Goal: Task Accomplishment & Management: Complete application form

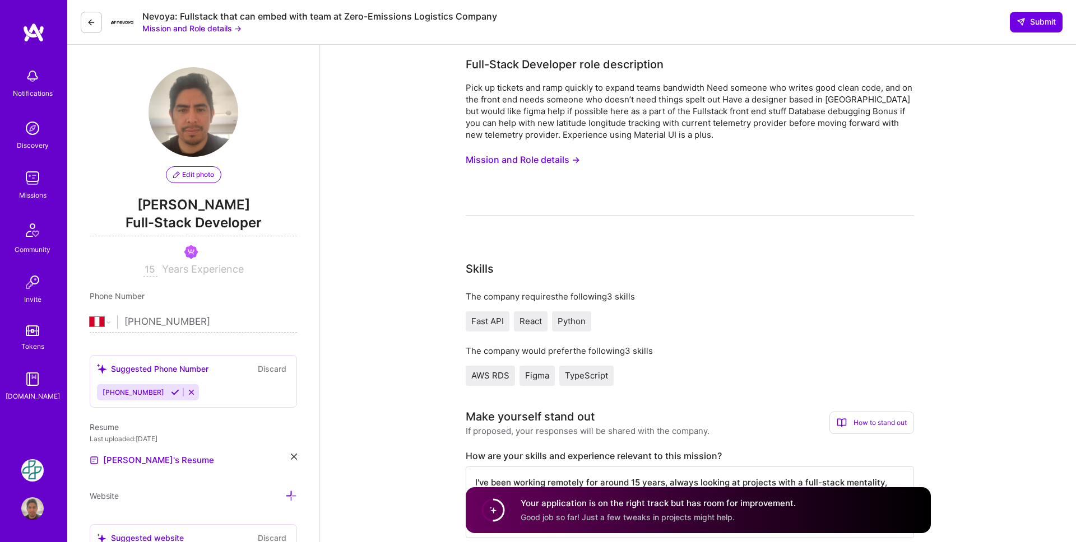
select select "PE"
click at [87, 23] on icon at bounding box center [91, 22] width 9 height 9
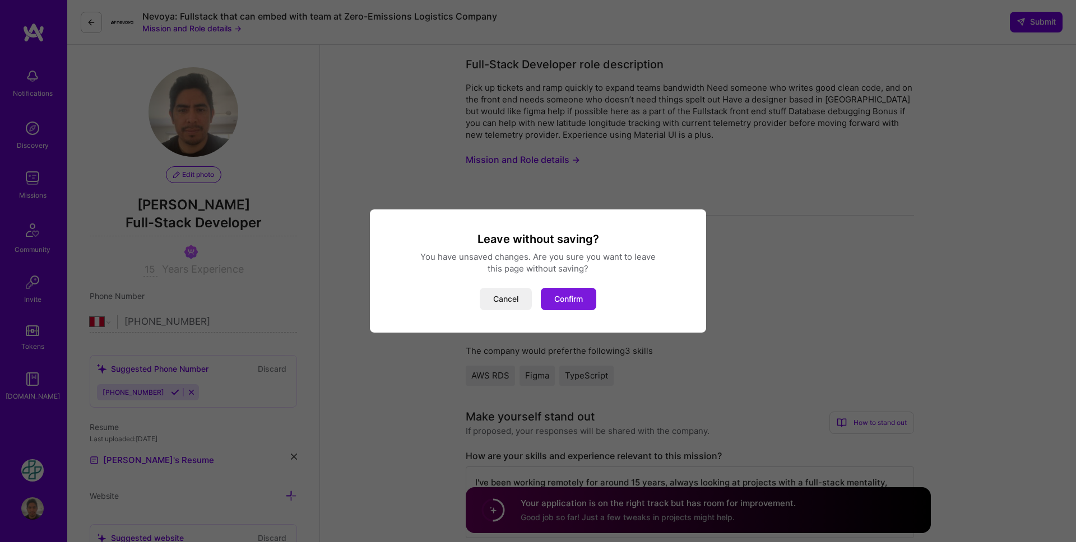
click at [560, 304] on button "Confirm" at bounding box center [568, 299] width 55 height 22
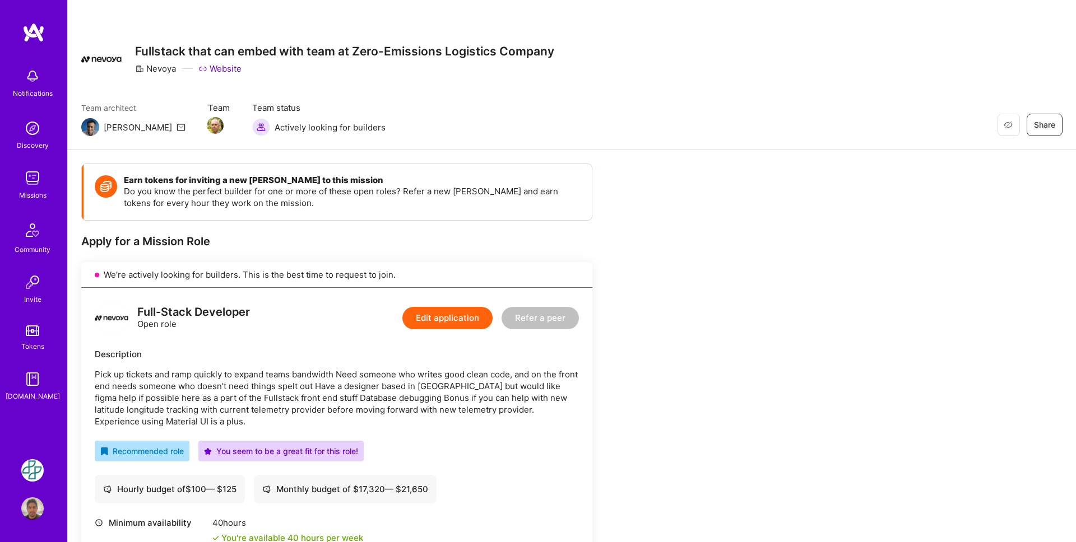
click at [20, 186] on link "Missions" at bounding box center [32, 184] width 69 height 34
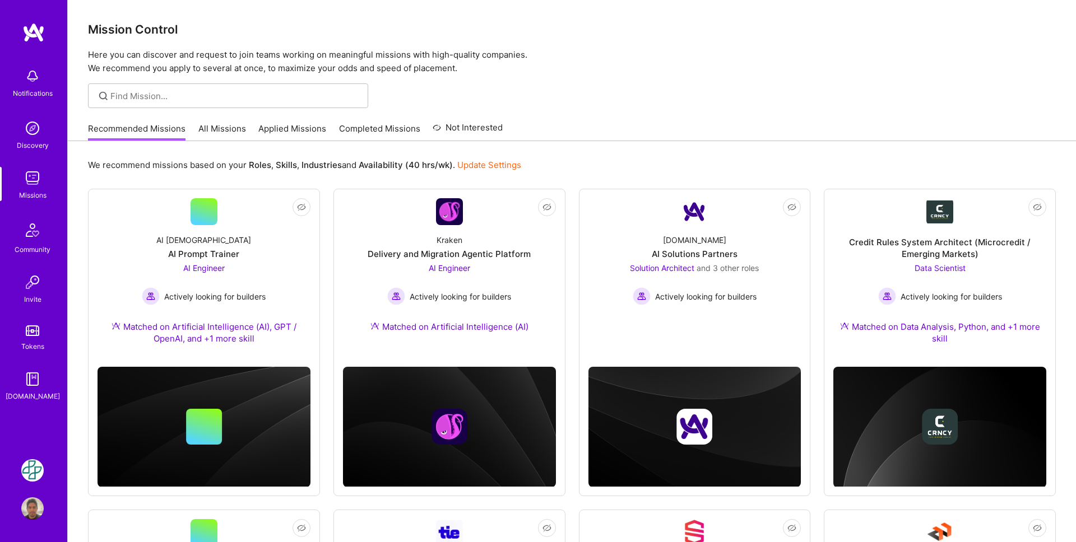
click at [297, 125] on link "Applied Missions" at bounding box center [292, 132] width 68 height 18
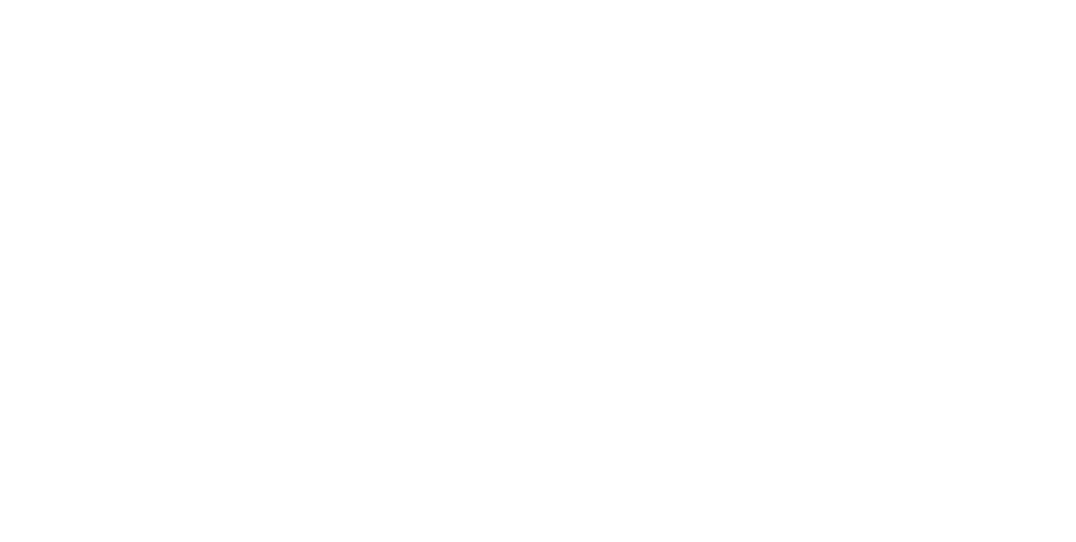
scroll to position [1288, 0]
click at [0, 0] on button "Edit" at bounding box center [0, 0] width 0 height 0
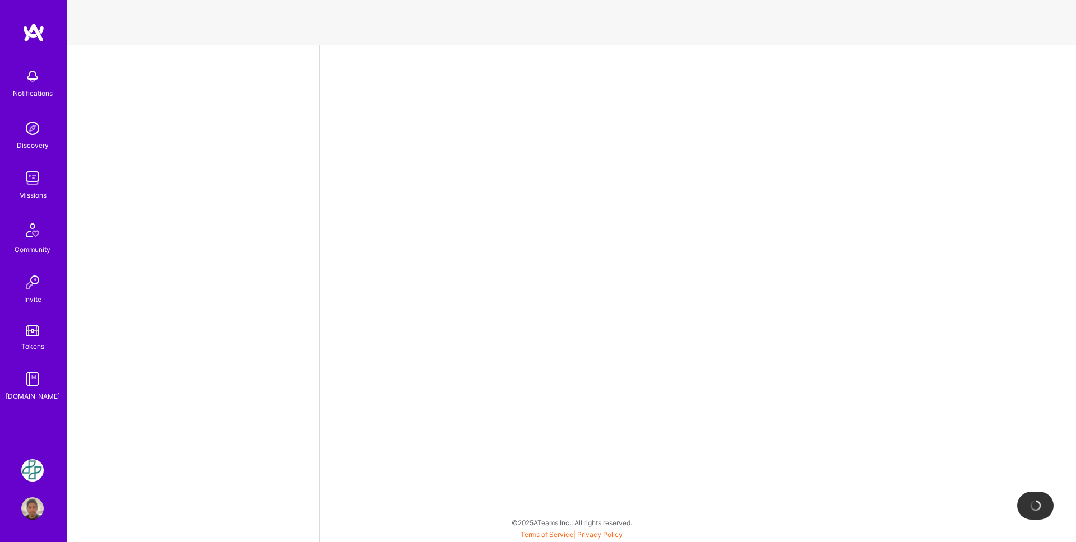
select select "PE"
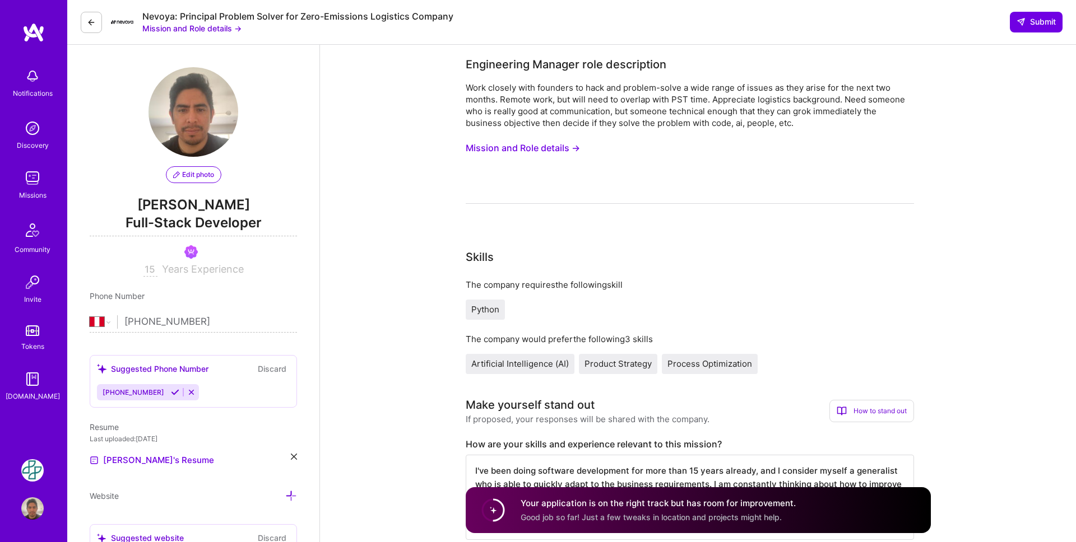
click at [176, 27] on button "Mission and Role details →" at bounding box center [191, 28] width 99 height 12
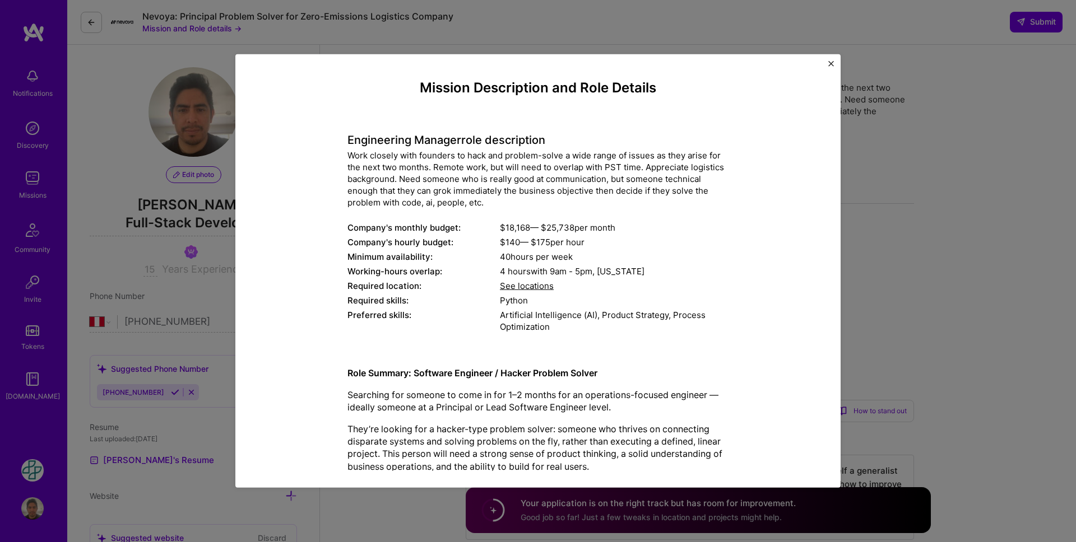
click at [538, 289] on span "See locations" at bounding box center [527, 286] width 54 height 11
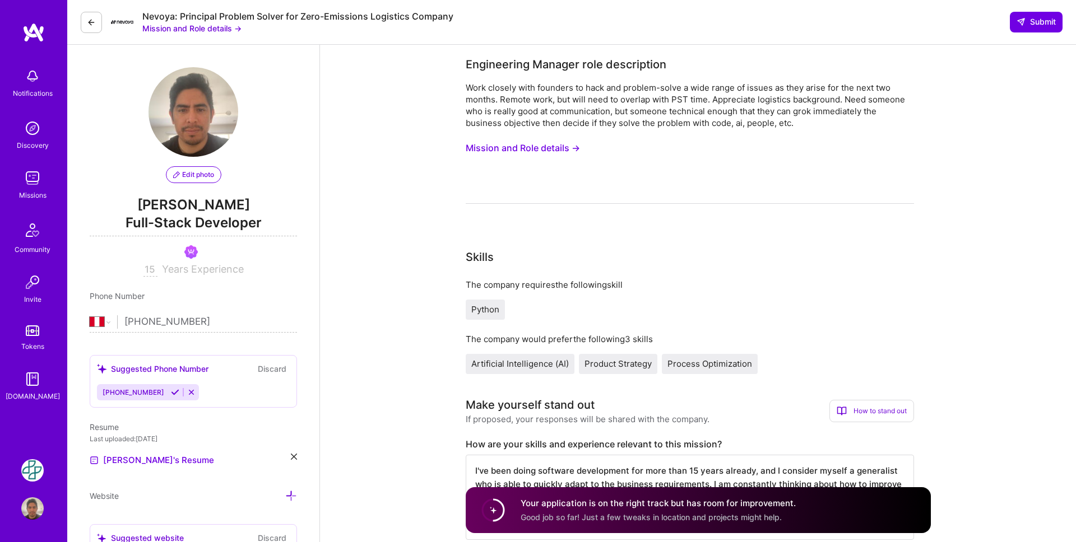
click at [82, 20] on button at bounding box center [91, 22] width 21 height 21
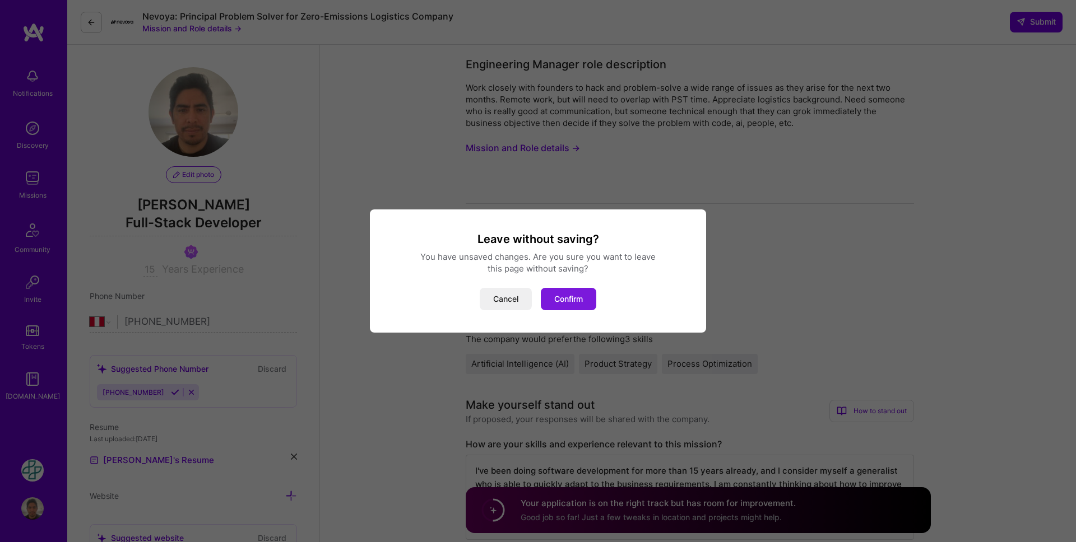
click at [562, 306] on button "Confirm" at bounding box center [568, 299] width 55 height 22
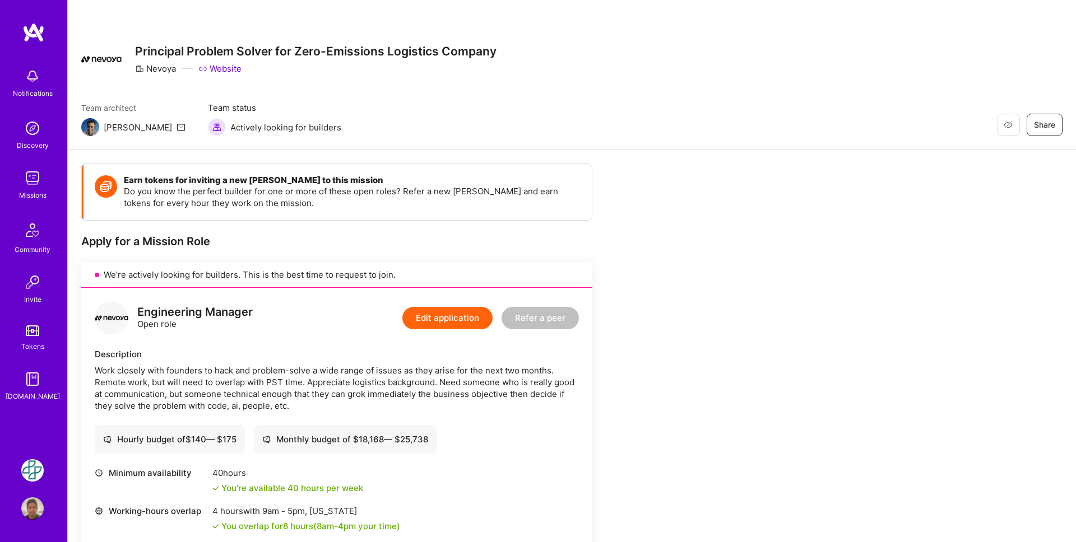
click at [39, 179] on img at bounding box center [32, 178] width 22 height 22
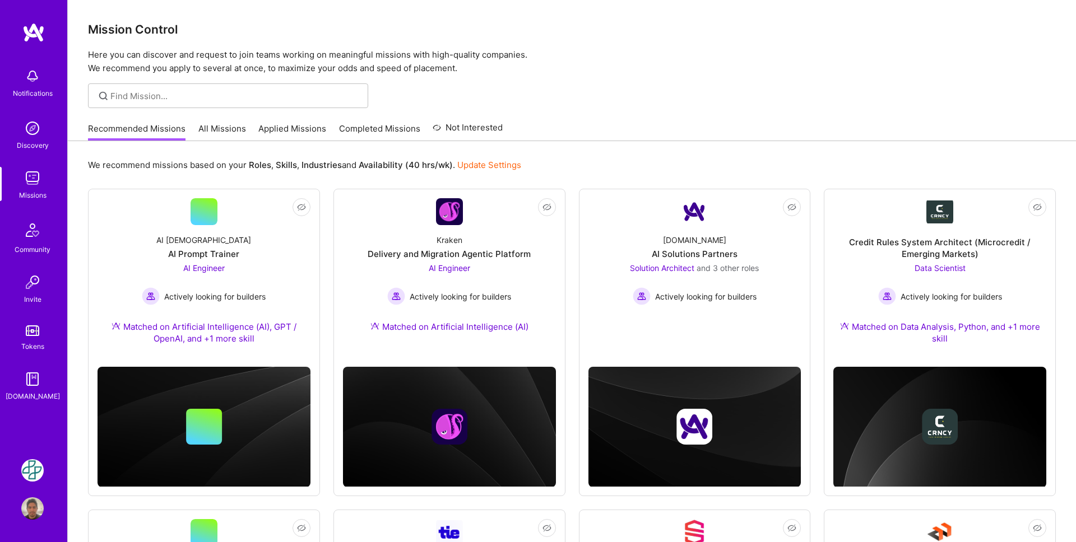
click at [313, 134] on link "Applied Missions" at bounding box center [292, 132] width 68 height 18
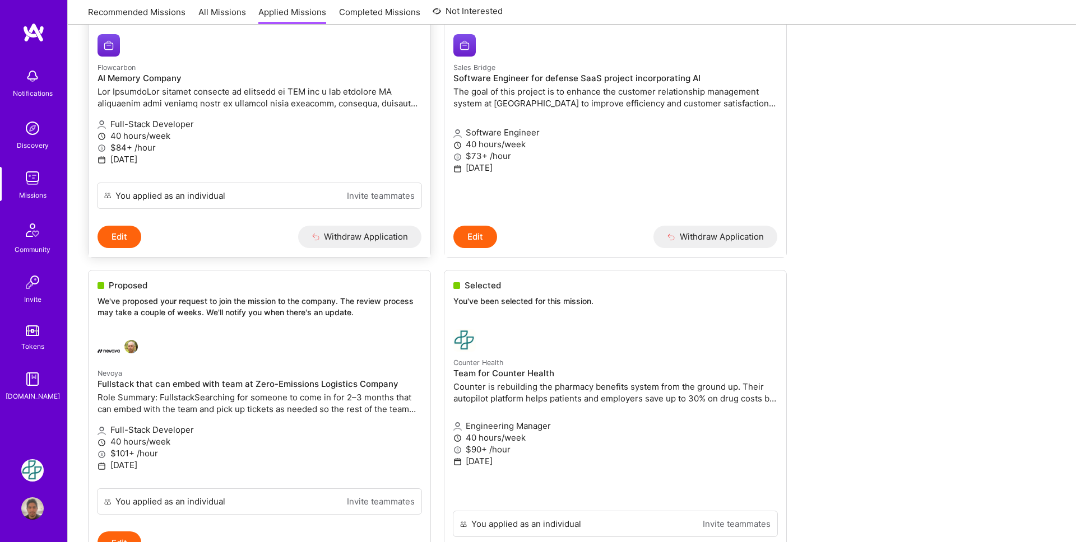
scroll to position [242, 0]
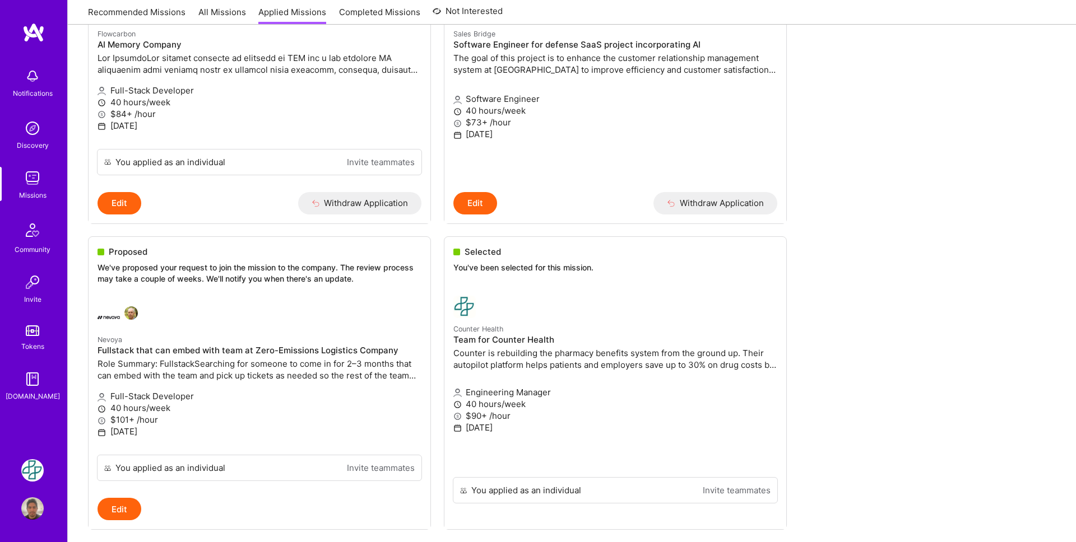
click at [29, 474] on img at bounding box center [32, 470] width 22 height 22
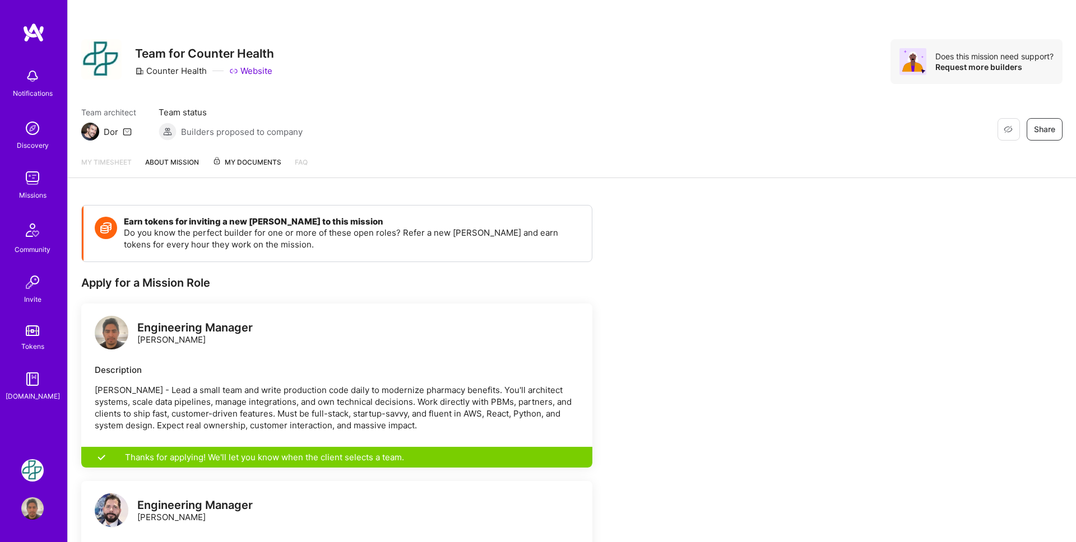
click at [664, 295] on div "Earn tokens for inviting a new [PERSON_NAME] to this mission Do you know the pe…" at bounding box center [417, 521] width 672 height 632
